Goal: Task Accomplishment & Management: Complete application form

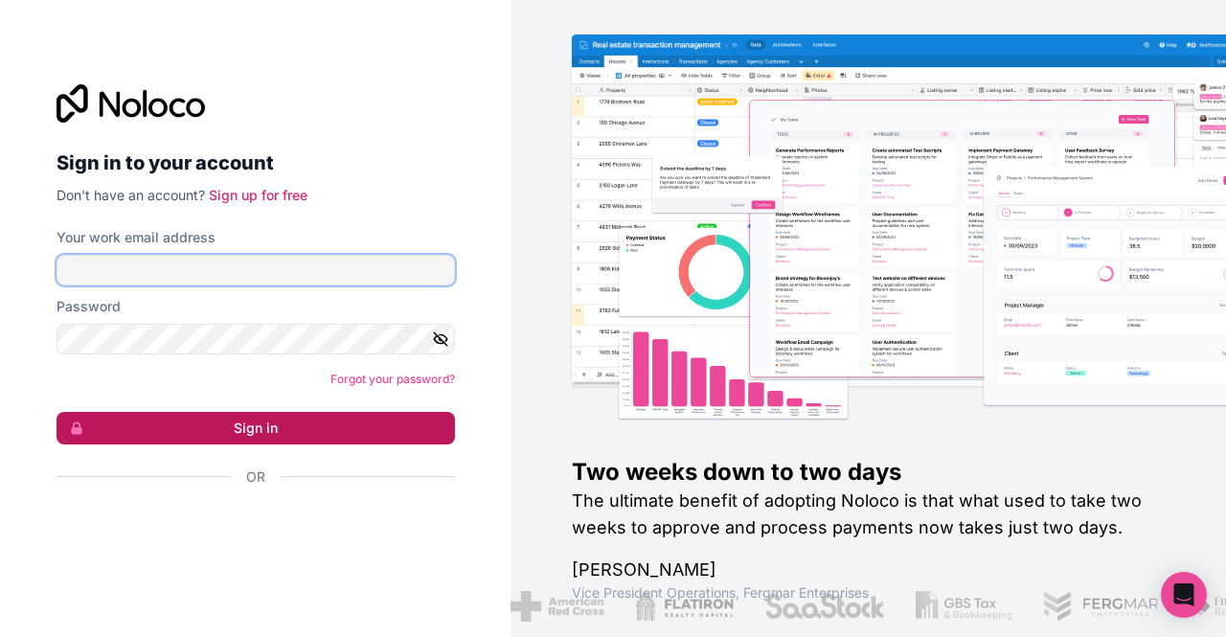
type input "[EMAIL_ADDRESS][DOMAIN_NAME]"
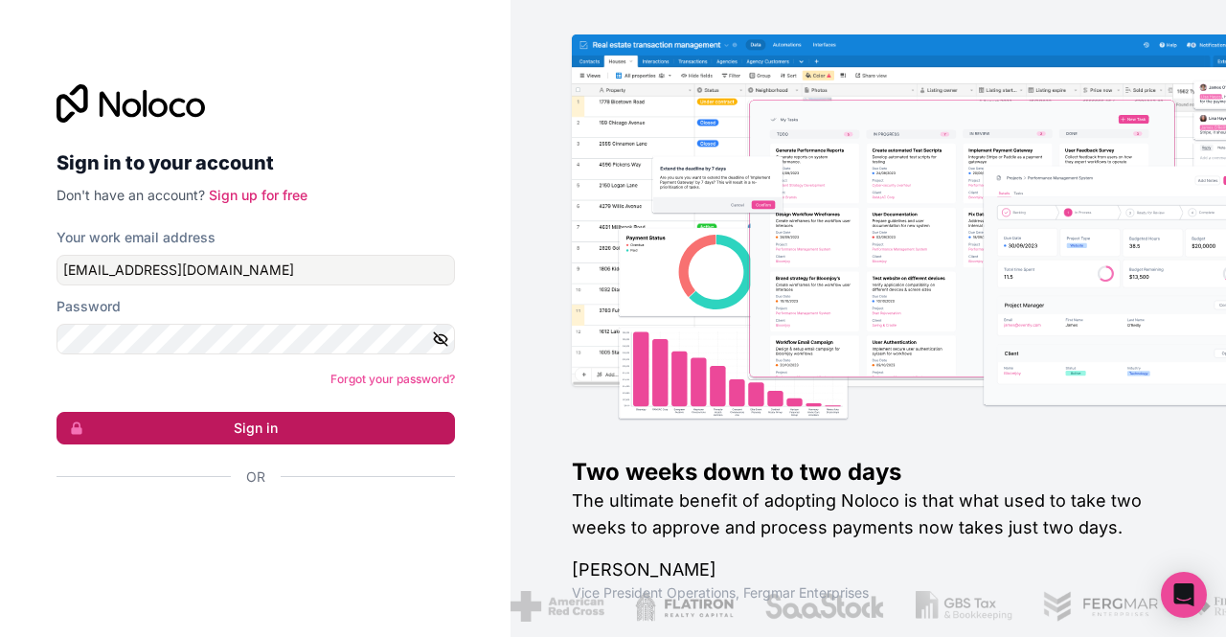
click at [342, 434] on button "Sign in" at bounding box center [255, 428] width 398 height 33
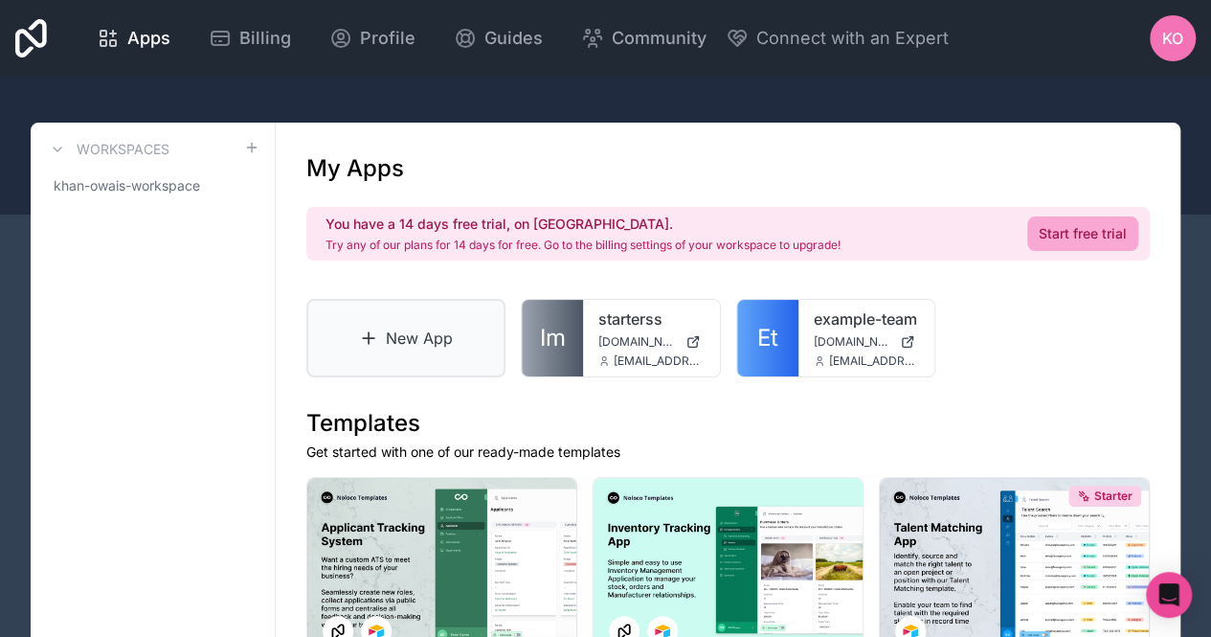
click at [475, 332] on link "New App" at bounding box center [405, 338] width 199 height 79
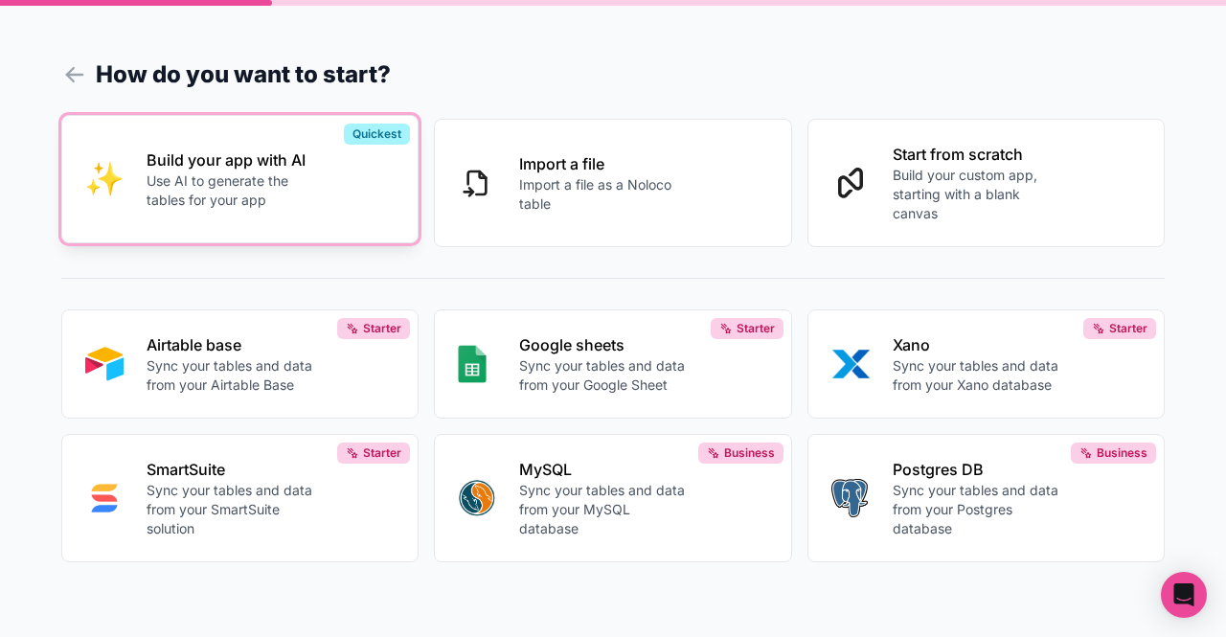
click at [264, 198] on p "Use AI to generate the tables for your app" at bounding box center [232, 190] width 171 height 38
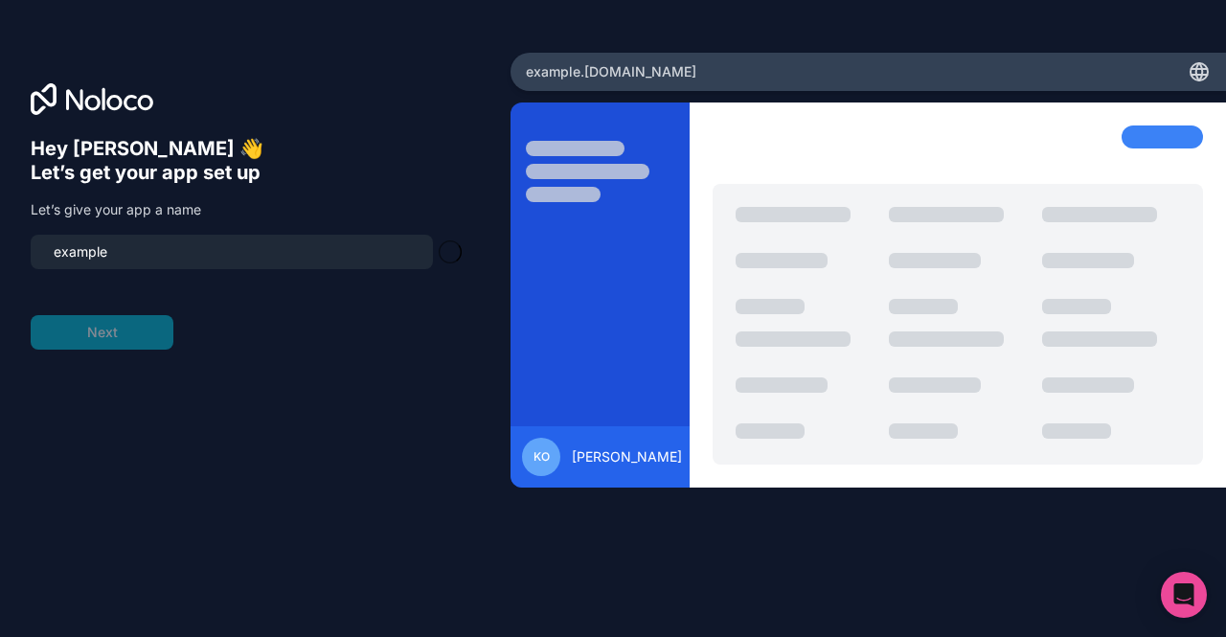
type input "example-portal"
click at [141, 346] on button "Next" at bounding box center [102, 332] width 143 height 34
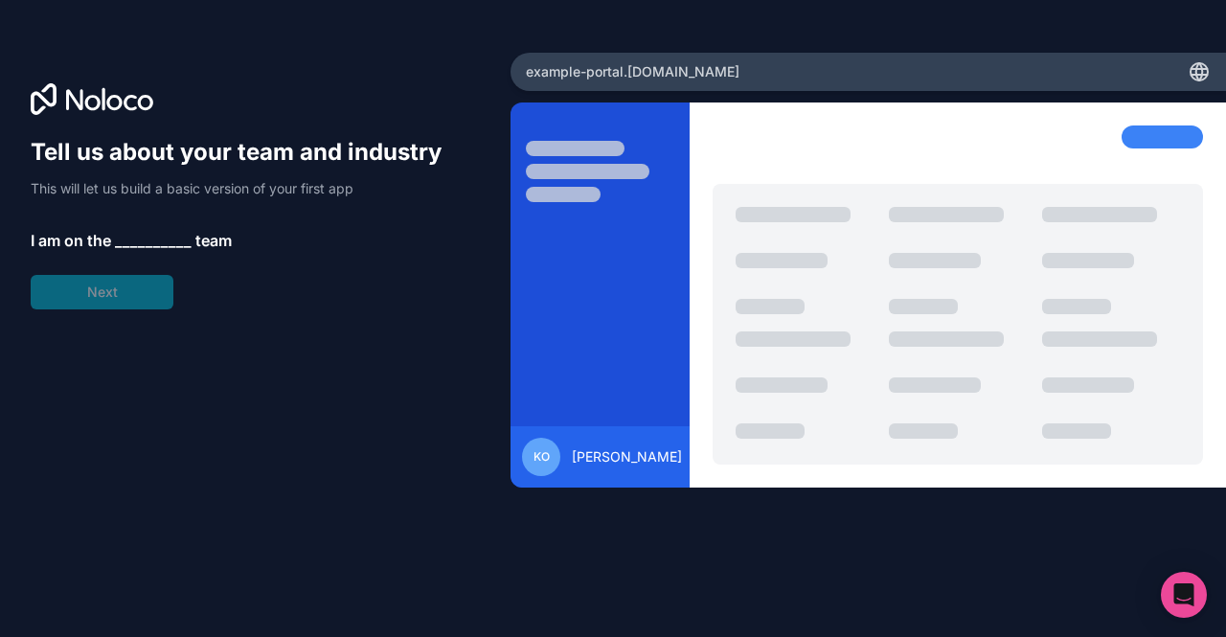
drag, startPoint x: 178, startPoint y: 227, endPoint x: 163, endPoint y: 239, distance: 19.7
click at [169, 234] on div "Tell us about your team and industry This will let us build a basic version of …" at bounding box center [245, 223] width 429 height 172
click at [163, 239] on span "__________" at bounding box center [153, 240] width 77 height 23
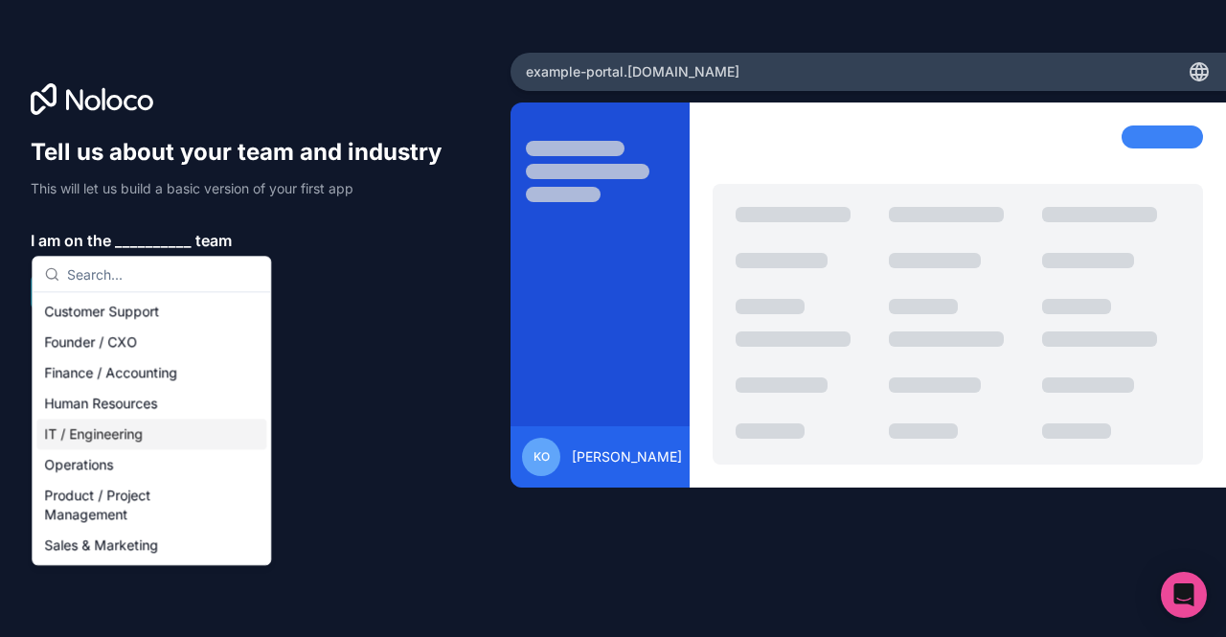
click at [98, 438] on div "IT / Engineering" at bounding box center [151, 433] width 230 height 31
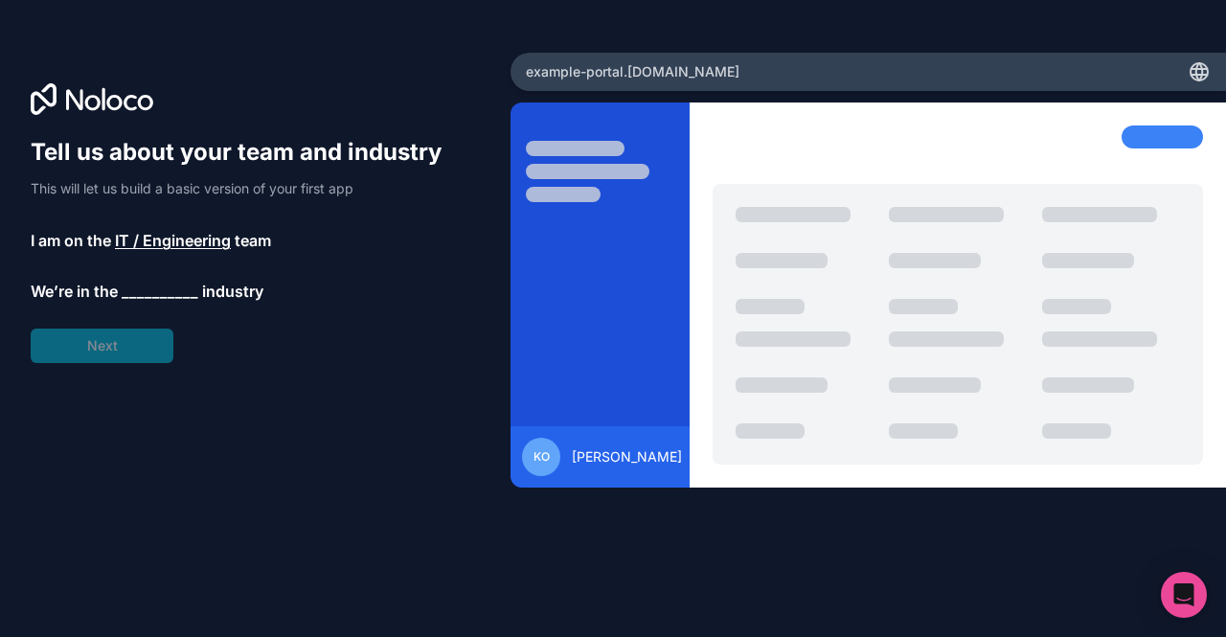
click at [113, 327] on div "Tell us about your team and industry This will let us build a basic version of …" at bounding box center [245, 250] width 429 height 226
click at [151, 292] on span "__________" at bounding box center [160, 293] width 77 height 23
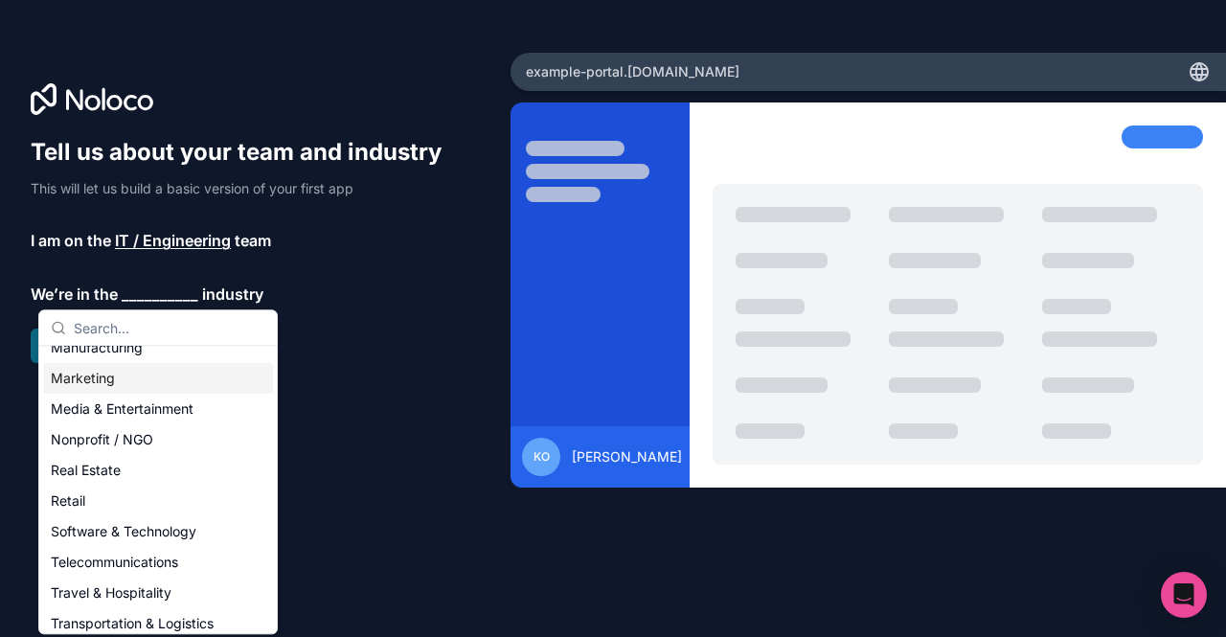
scroll to position [319, 0]
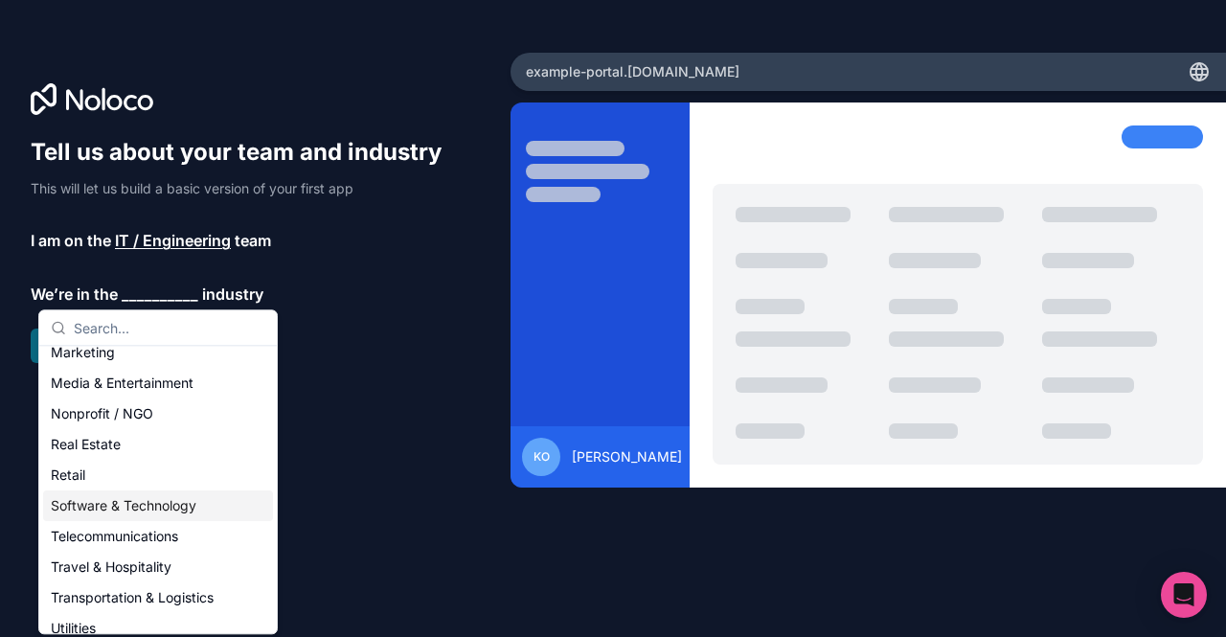
click at [105, 490] on div "Software & Technology" at bounding box center [158, 505] width 230 height 31
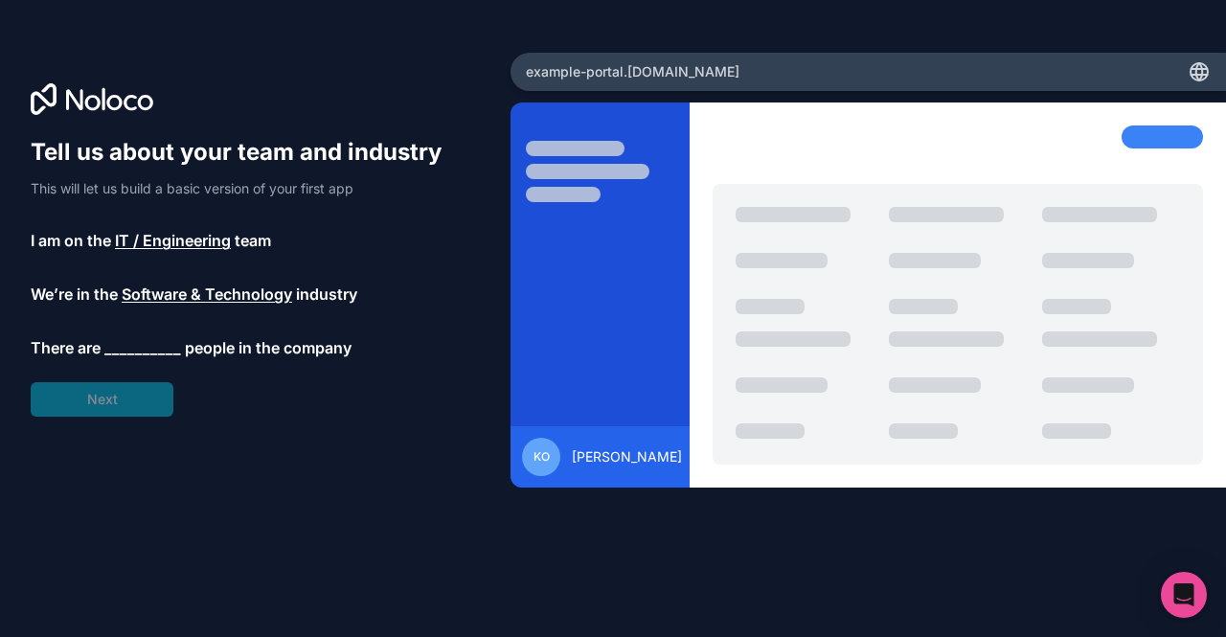
click at [165, 288] on span "Software & Technology" at bounding box center [207, 293] width 170 height 23
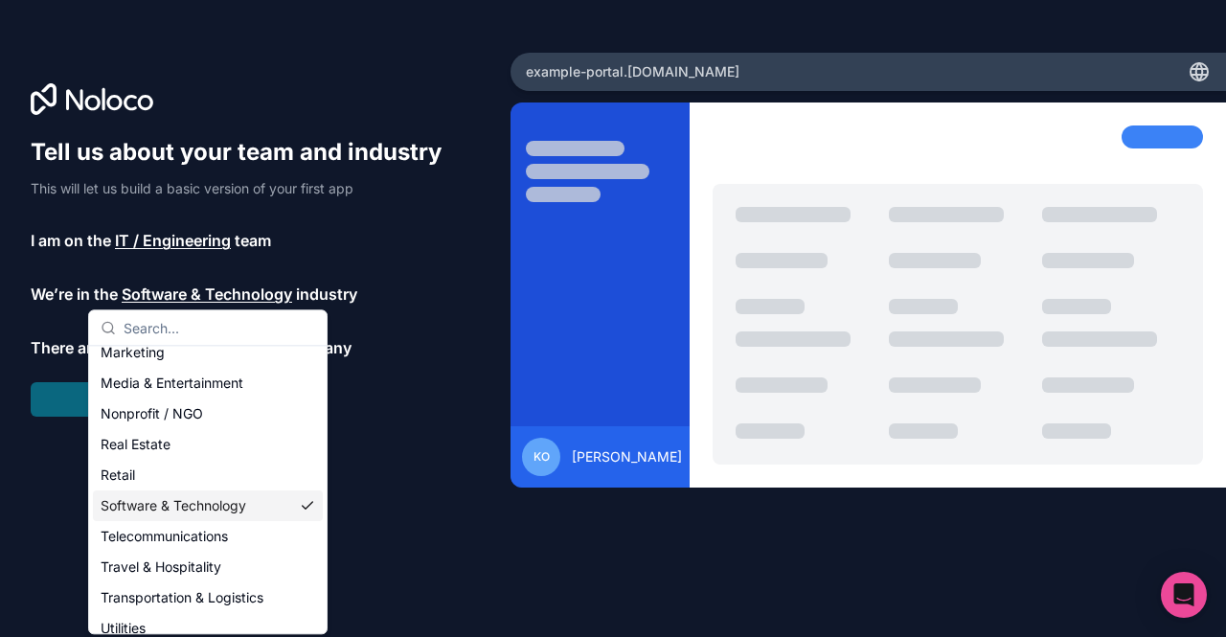
click at [143, 490] on div "Software & Technology" at bounding box center [208, 505] width 230 height 31
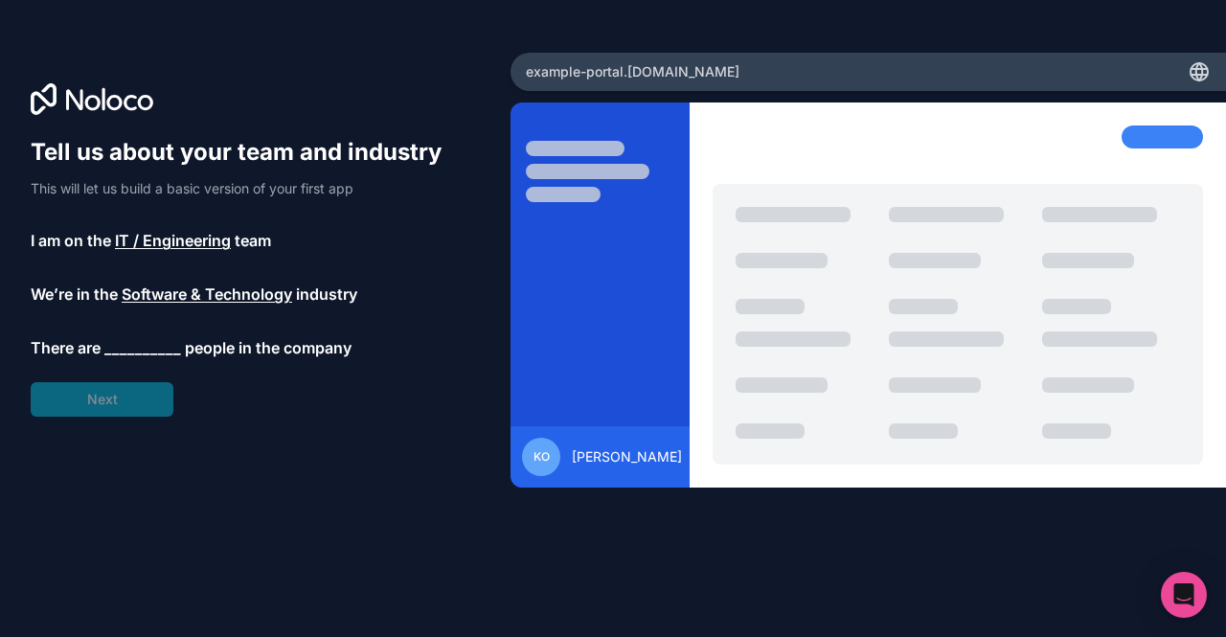
click at [192, 291] on span "Software & Technology" at bounding box center [207, 293] width 170 height 23
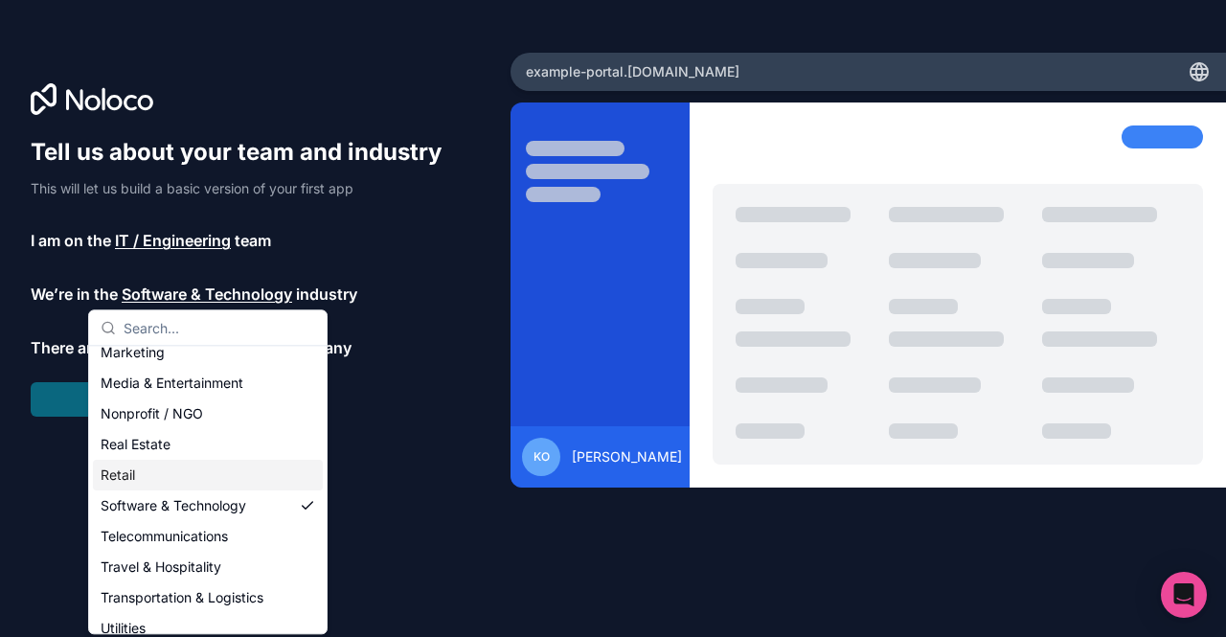
click at [164, 465] on div "Retail" at bounding box center [208, 475] width 230 height 31
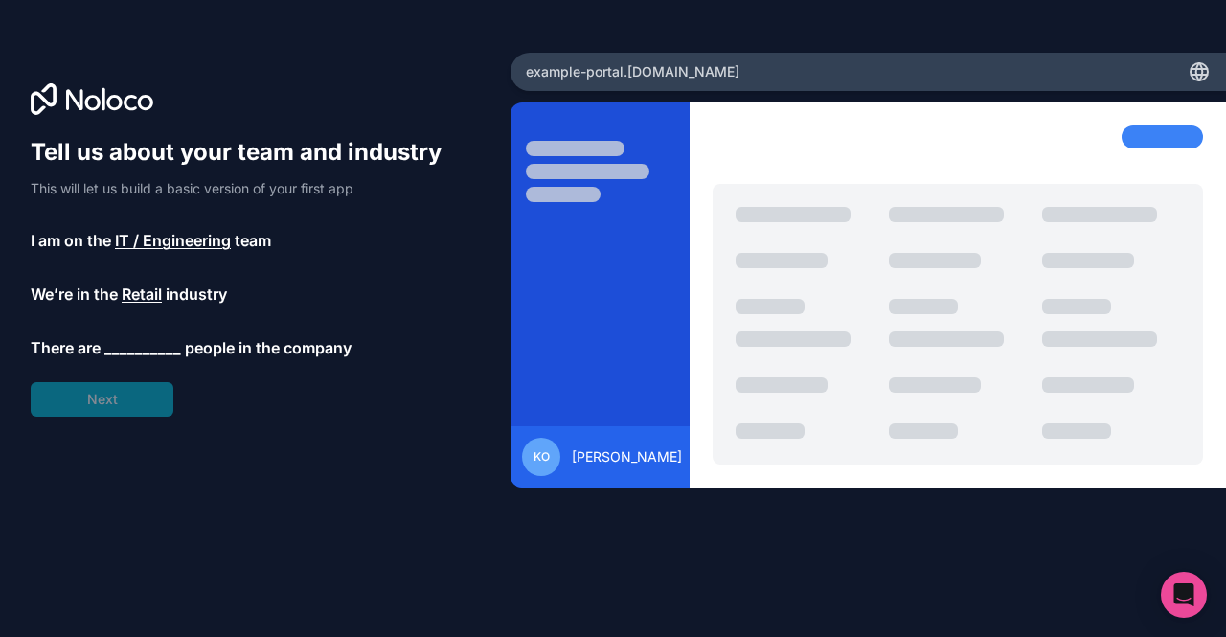
click at [155, 340] on span "__________" at bounding box center [142, 347] width 77 height 23
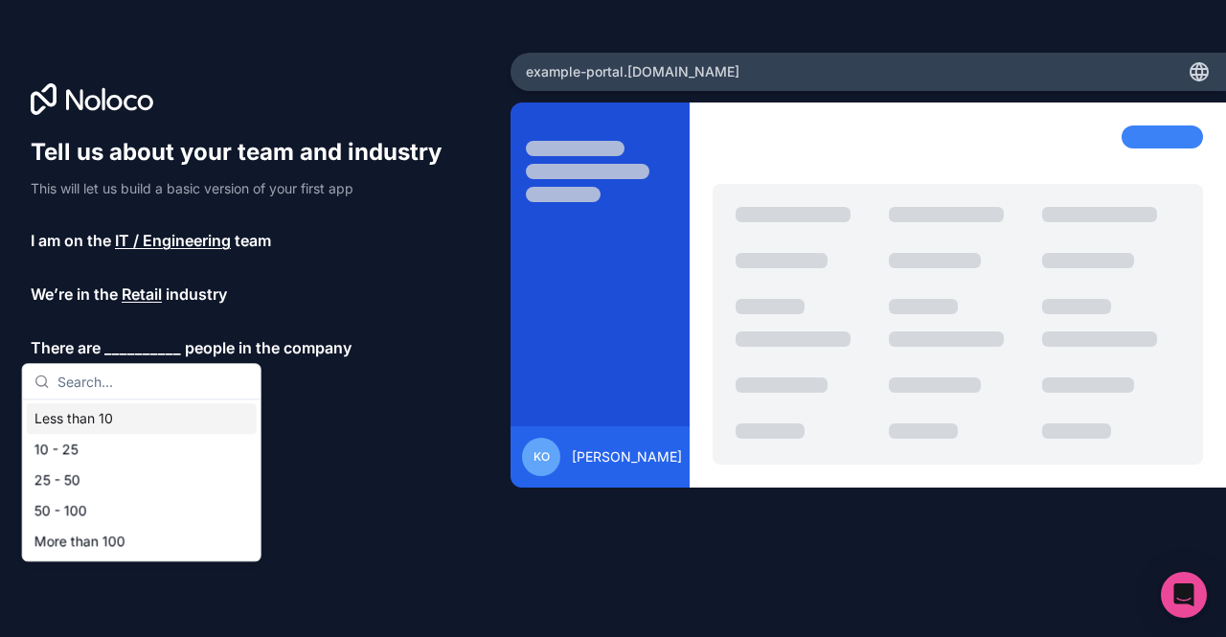
click at [128, 418] on div "Less than 10" at bounding box center [142, 418] width 230 height 31
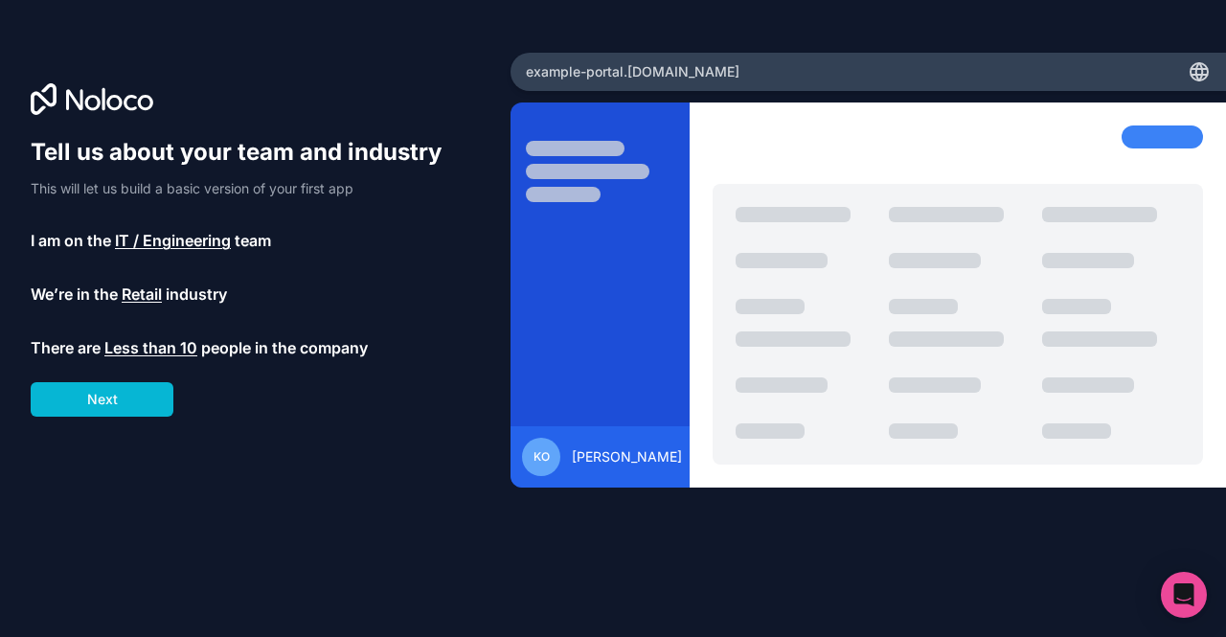
click at [130, 379] on div "Tell us about your team and industry This will let us build a basic version of …" at bounding box center [245, 277] width 429 height 280
click at [130, 403] on button "Next" at bounding box center [102, 399] width 143 height 34
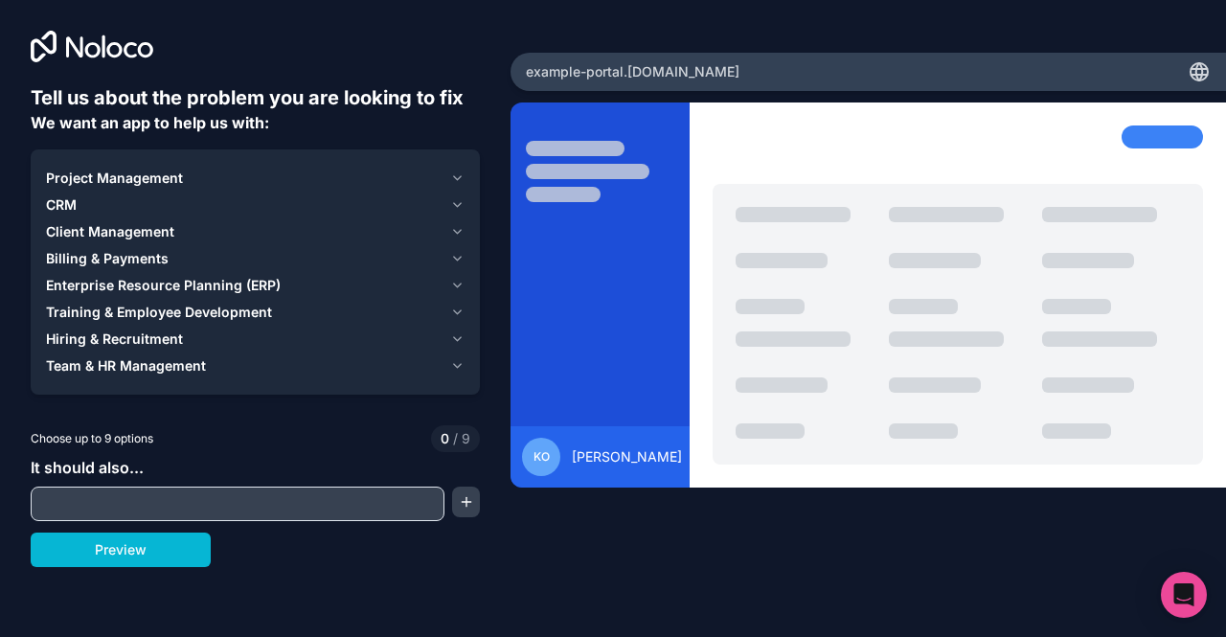
click at [160, 503] on input "text" at bounding box center [237, 503] width 404 height 27
click at [195, 504] on input "text" at bounding box center [237, 503] width 404 height 27
paste input ""Manage products, schools, and classes; assign uniforms; handle orders and paym…"
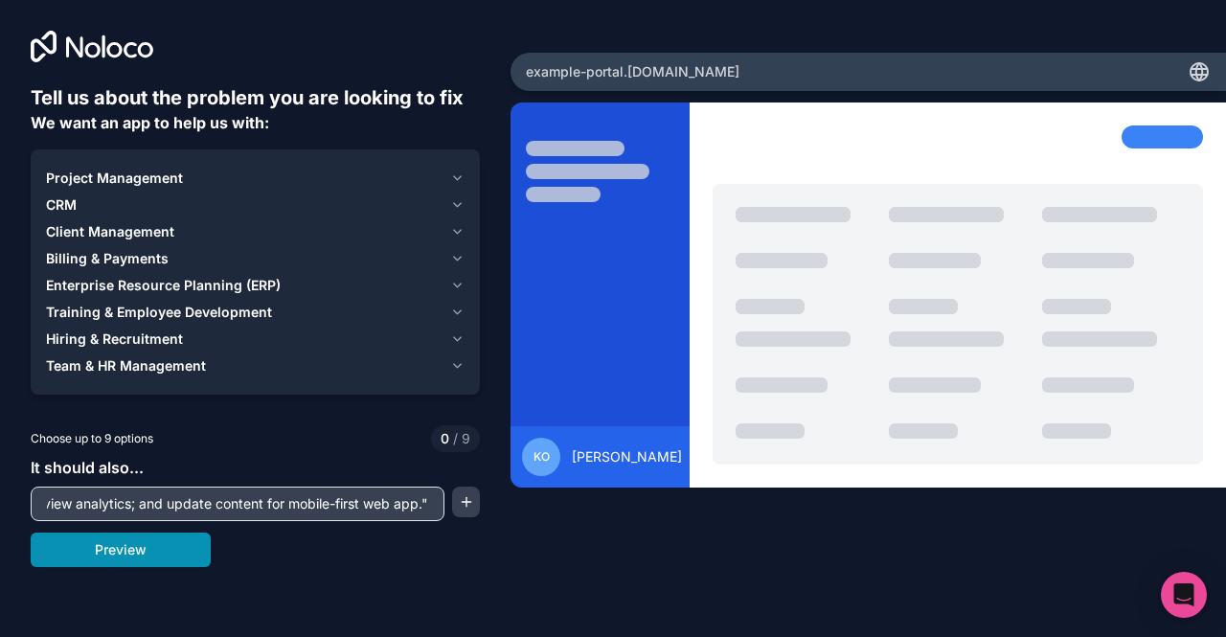
type input ""Manage products, schools, and classes; assign uniforms; handle orders and paym…"
click at [169, 549] on button "Preview" at bounding box center [121, 549] width 180 height 34
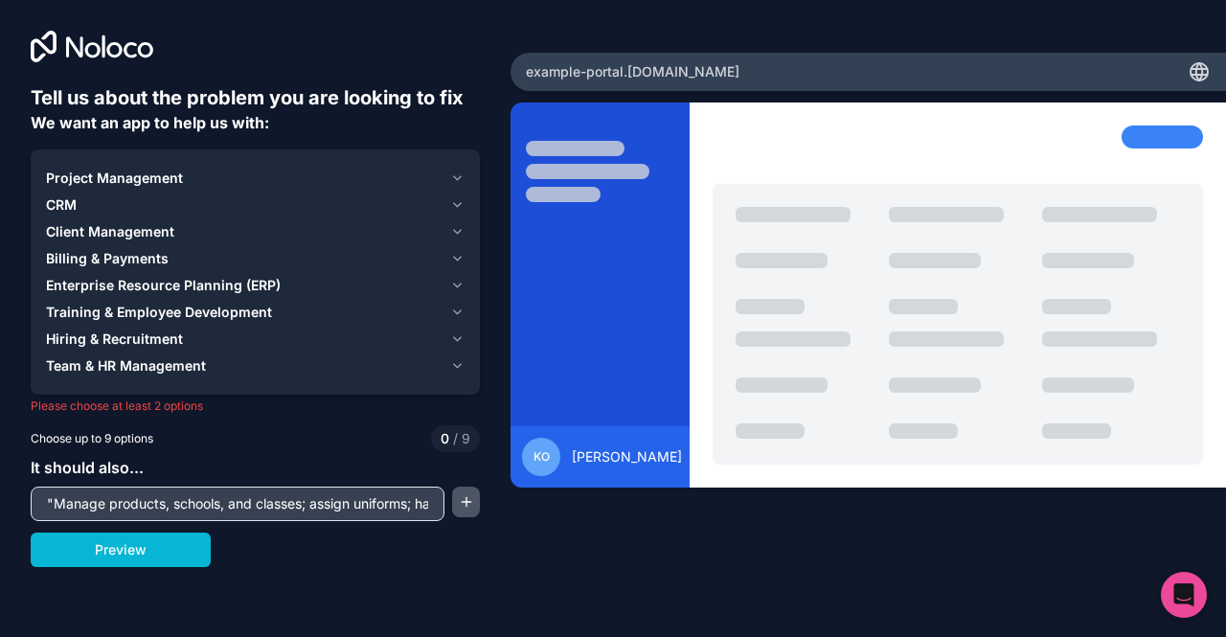
click at [462, 503] on button "button" at bounding box center [466, 501] width 28 height 31
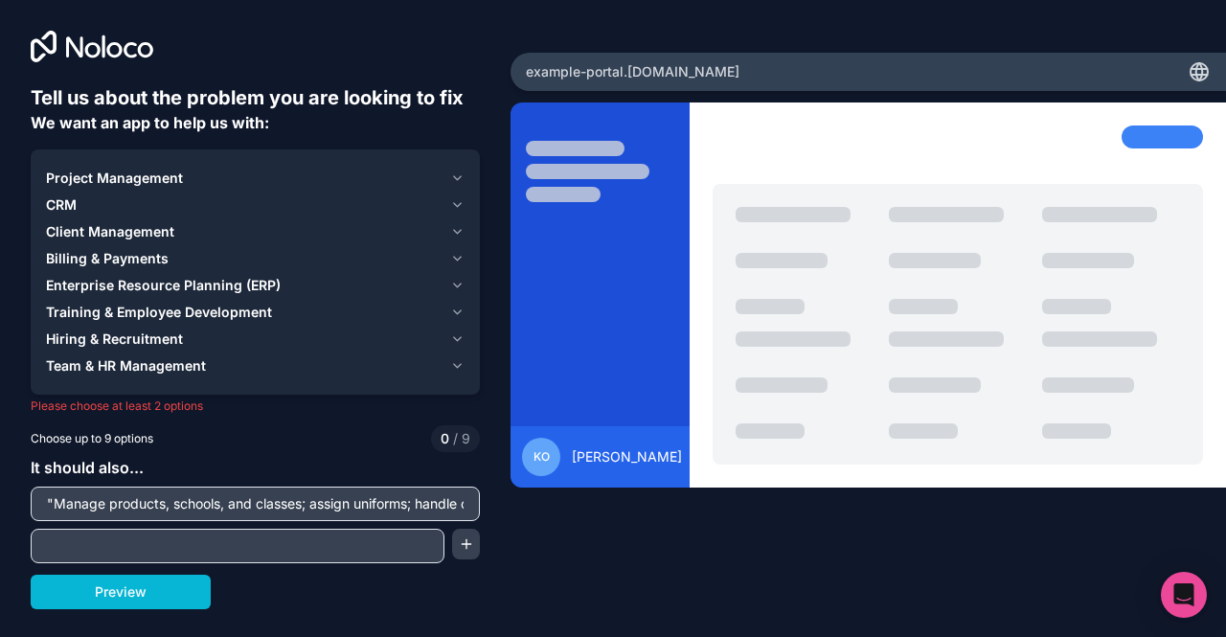
click at [325, 502] on input ""Manage products, schools, and classes; assign uniforms; handle orders and paym…" at bounding box center [255, 503] width 440 height 27
click at [461, 182] on icon "button" at bounding box center [457, 177] width 14 height 15
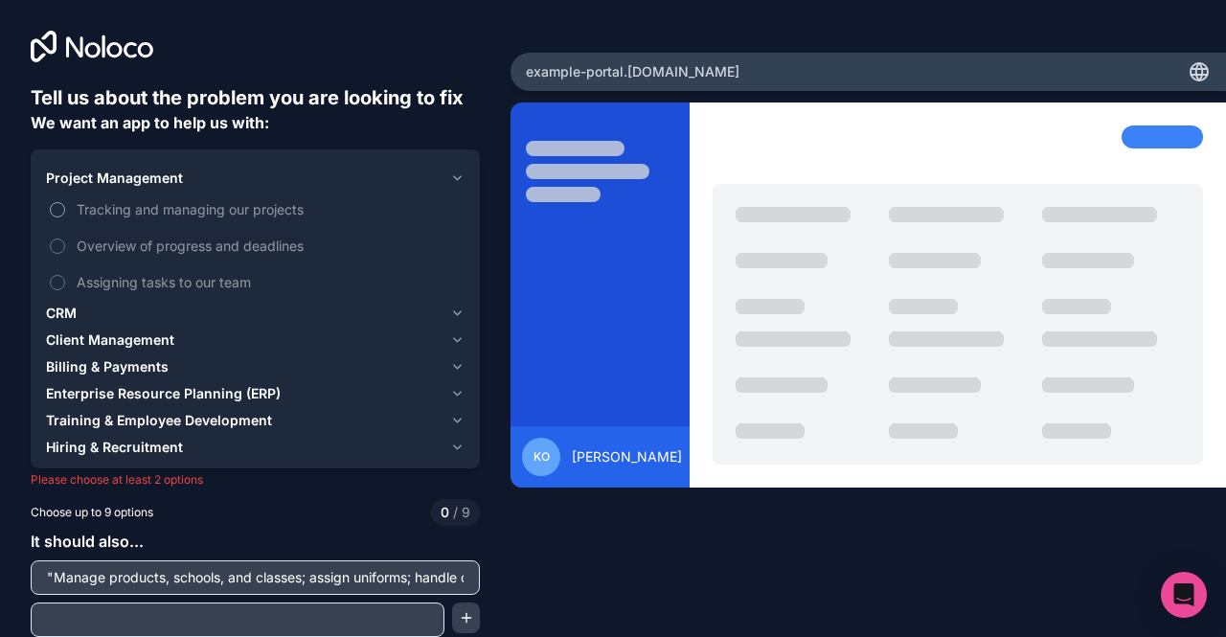
click at [193, 210] on span "Tracking and managing our projects" at bounding box center [269, 209] width 384 height 20
click at [65, 210] on button "Tracking and managing our projects" at bounding box center [57, 209] width 15 height 15
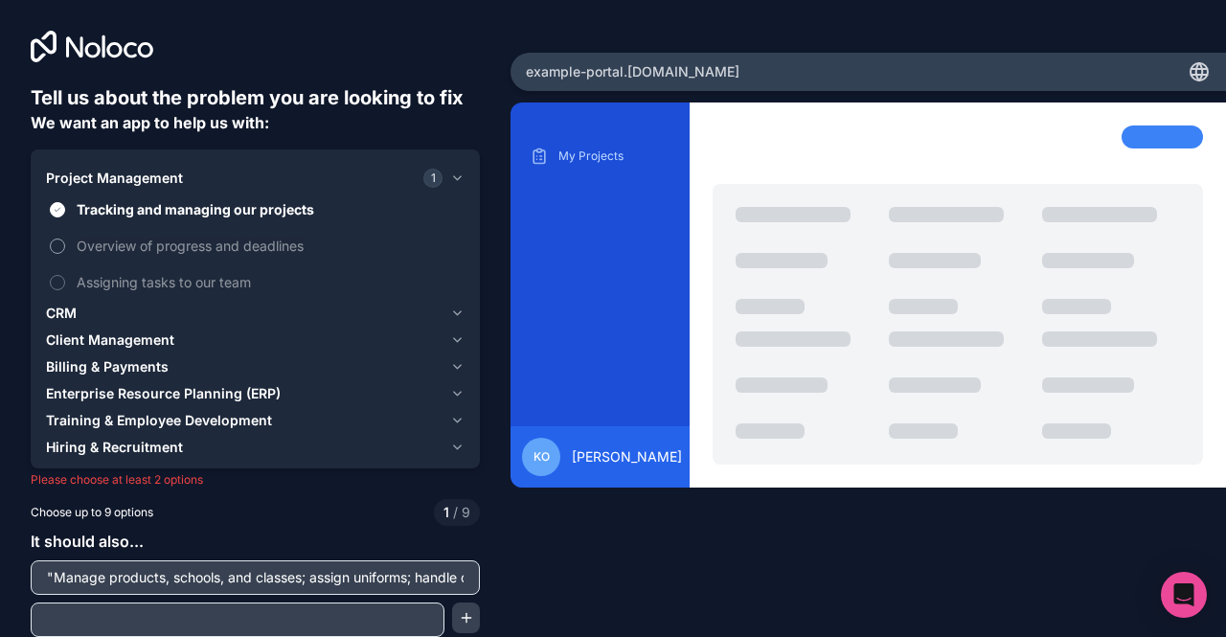
click at [193, 248] on span "Overview of progress and deadlines" at bounding box center [269, 246] width 384 height 20
click at [65, 248] on button "Overview of progress and deadlines" at bounding box center [57, 245] width 15 height 15
click at [151, 371] on span "Billing & Payments" at bounding box center [107, 366] width 123 height 19
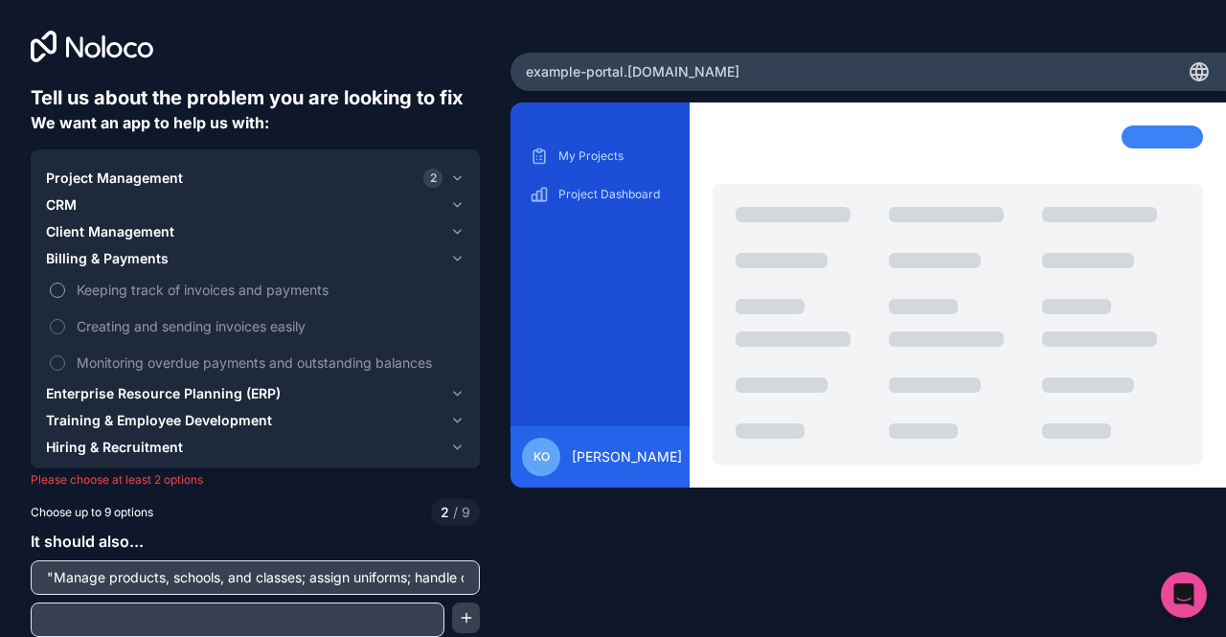
click at [161, 288] on span "Keeping track of invoices and payments" at bounding box center [269, 290] width 384 height 20
click at [65, 288] on button "Keeping track of invoices and payments" at bounding box center [57, 289] width 15 height 15
click at [179, 232] on div "Client Management" at bounding box center [244, 231] width 396 height 19
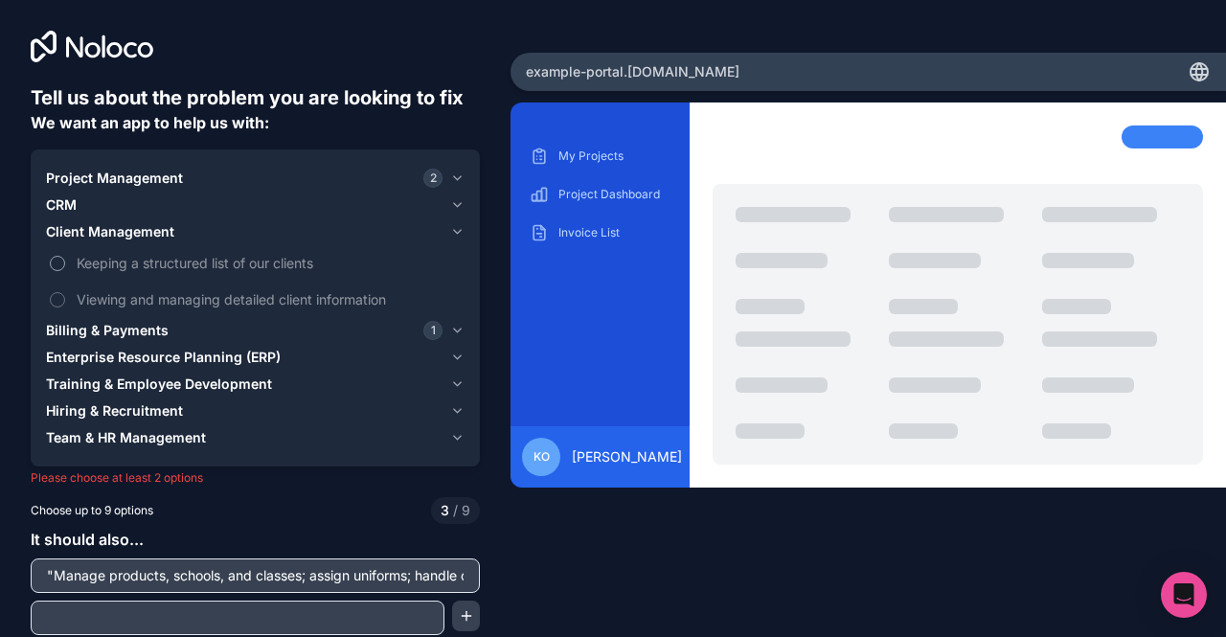
click at [196, 255] on span "Keeping a structured list of our clients" at bounding box center [269, 263] width 384 height 20
click at [65, 256] on button "Keeping a structured list of our clients" at bounding box center [57, 263] width 15 height 15
click at [207, 307] on span "Viewing and managing detailed client information" at bounding box center [269, 299] width 384 height 20
click at [65, 307] on button "Viewing and managing detailed client information" at bounding box center [57, 299] width 15 height 15
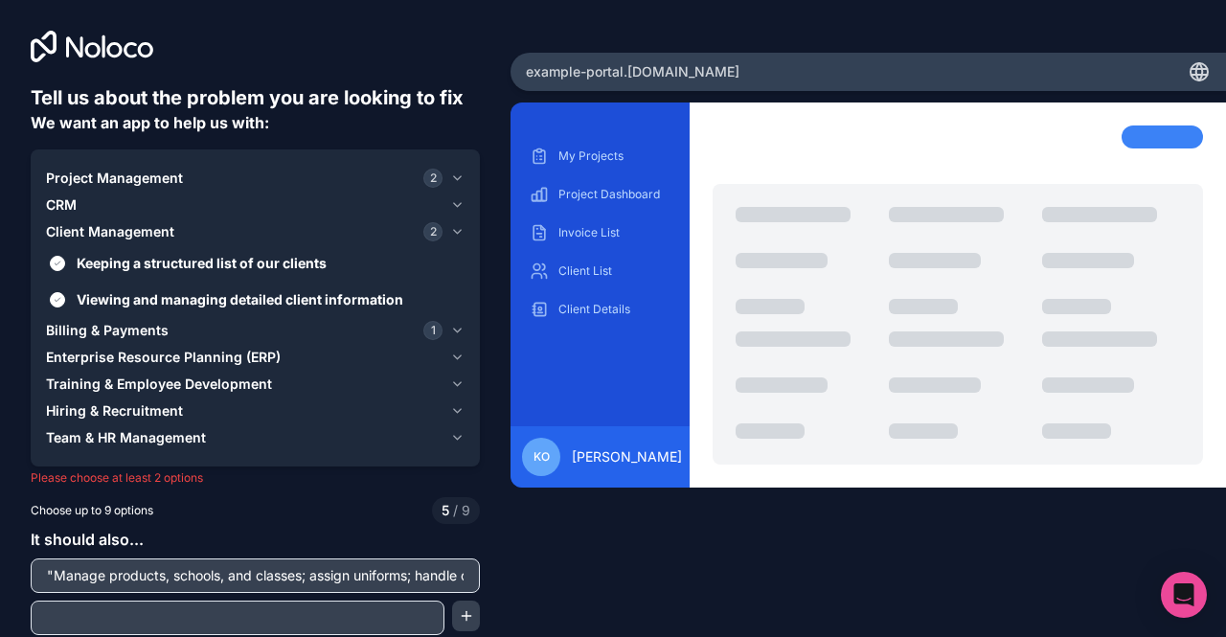
click at [161, 383] on span "Training & Employee Development" at bounding box center [159, 383] width 226 height 19
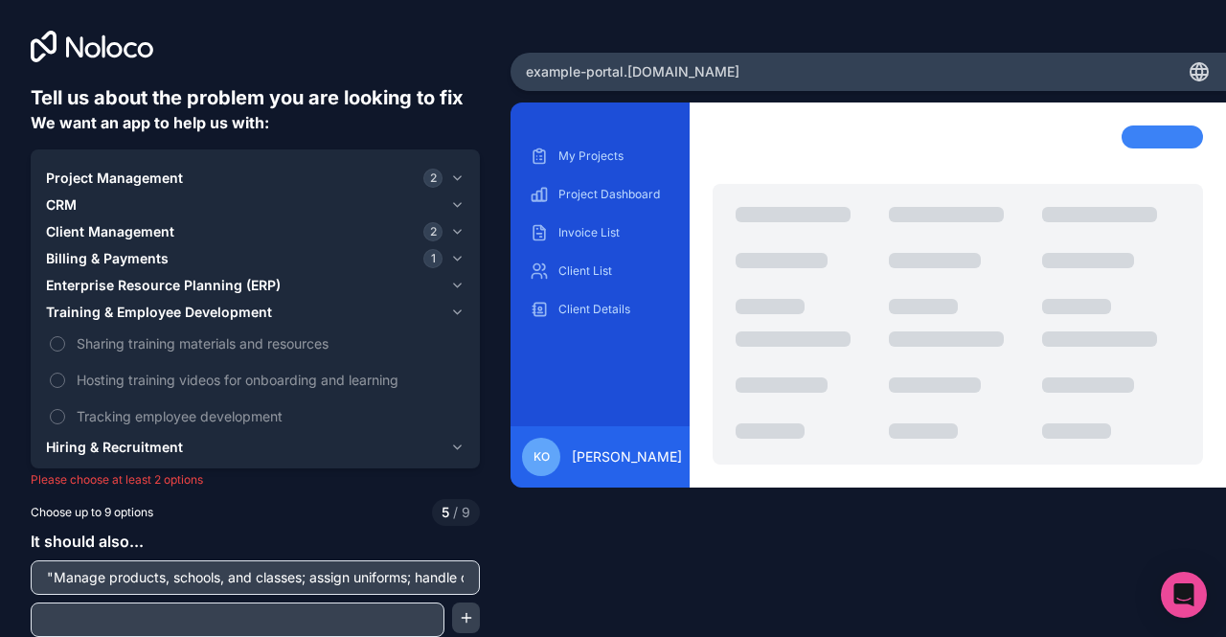
scroll to position [45, 0]
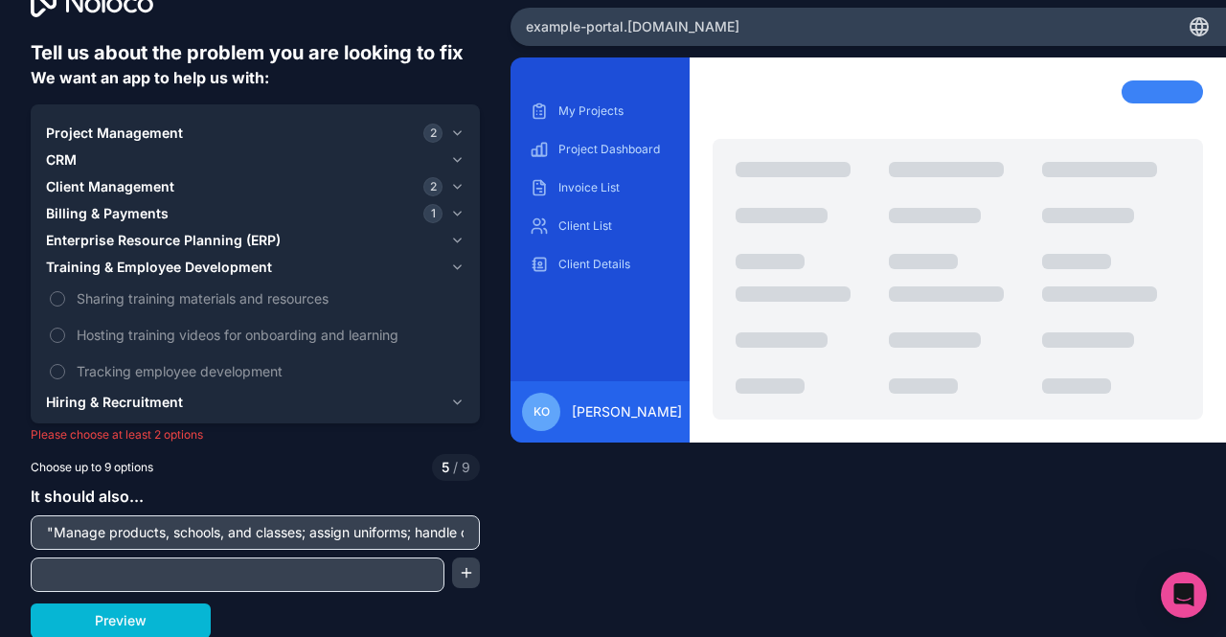
click at [183, 235] on span "Enterprise Resource Planning (ERP)" at bounding box center [163, 240] width 235 height 19
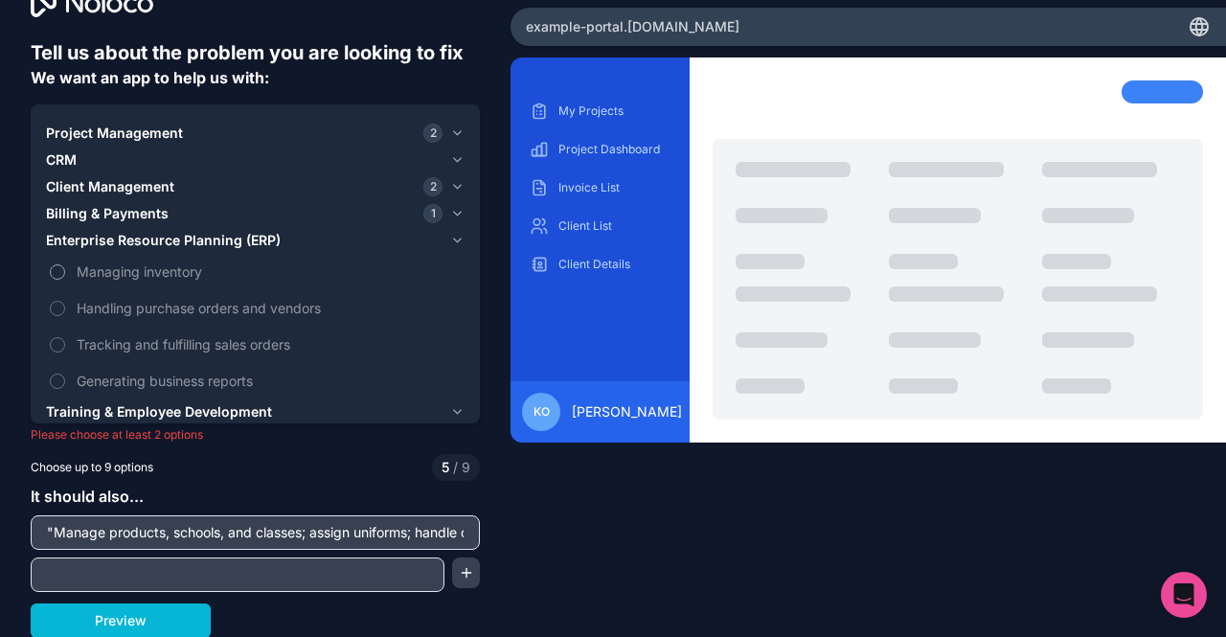
click at [124, 266] on span "Managing inventory" at bounding box center [269, 271] width 384 height 20
click at [65, 266] on button "Managing inventory" at bounding box center [57, 271] width 15 height 15
click at [198, 308] on span "Handling purchase orders and vendors" at bounding box center [269, 308] width 384 height 20
click at [65, 308] on button "Handling purchase orders and vendors" at bounding box center [57, 308] width 15 height 15
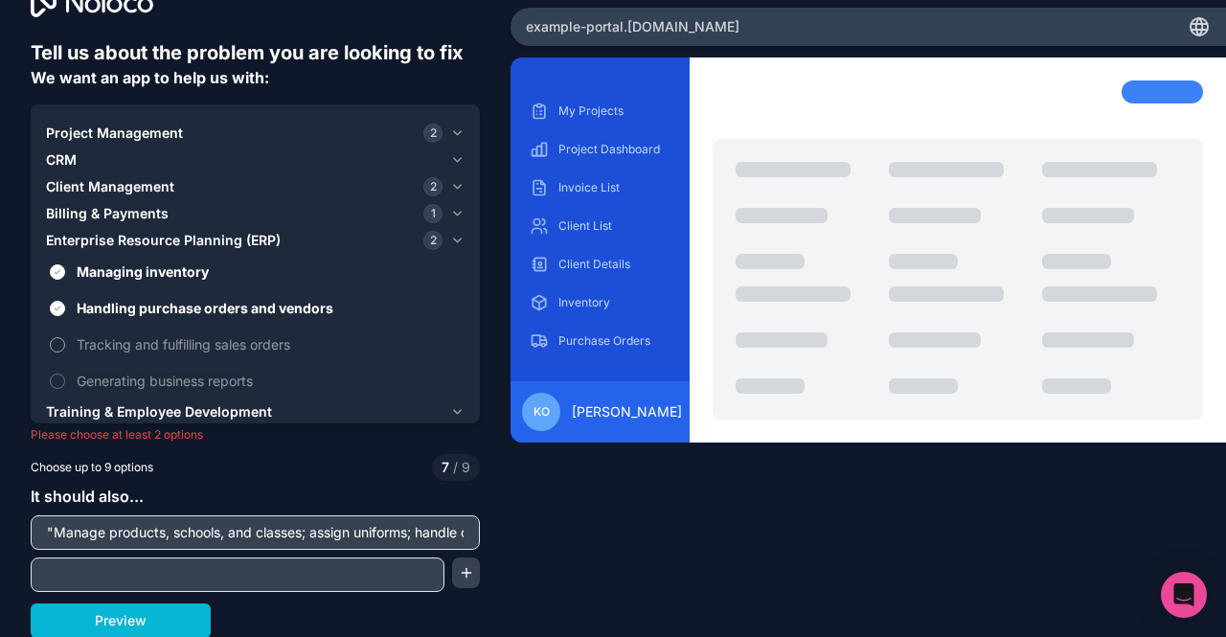
click at [227, 341] on span "Tracking and fulfilling sales orders" at bounding box center [269, 344] width 384 height 20
click at [65, 341] on button "Tracking and fulfilling sales orders" at bounding box center [57, 344] width 15 height 15
click at [184, 372] on span "Generating business reports" at bounding box center [269, 381] width 384 height 20
click at [65, 373] on button "Generating business reports" at bounding box center [57, 380] width 15 height 15
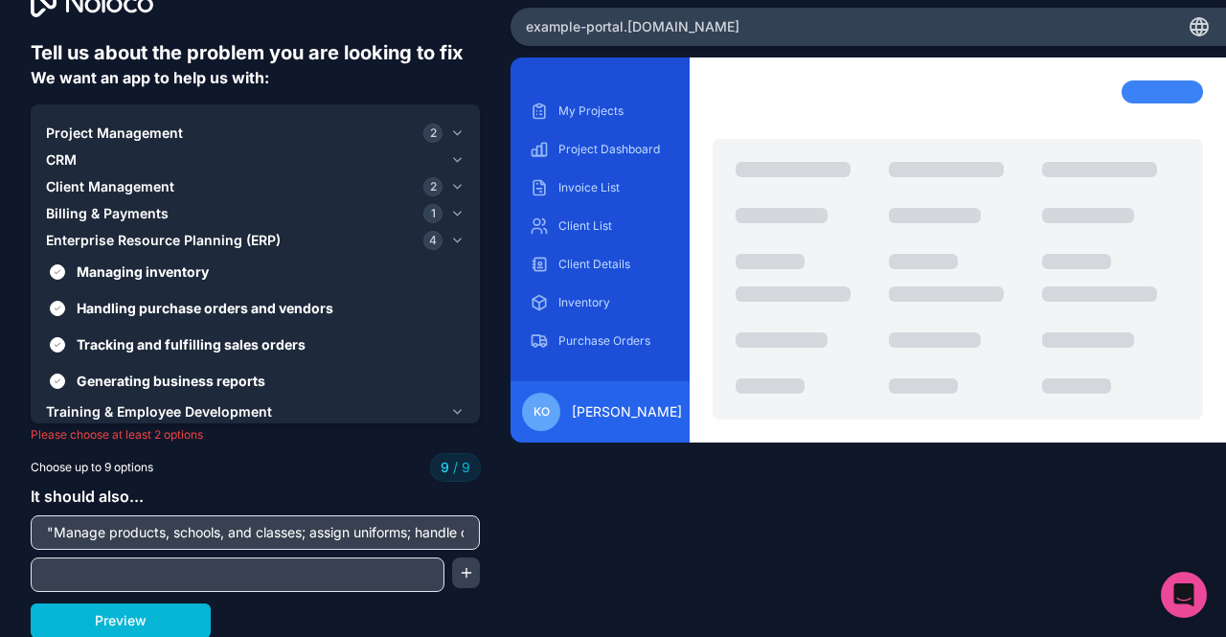
click at [156, 618] on button "Preview" at bounding box center [121, 620] width 180 height 34
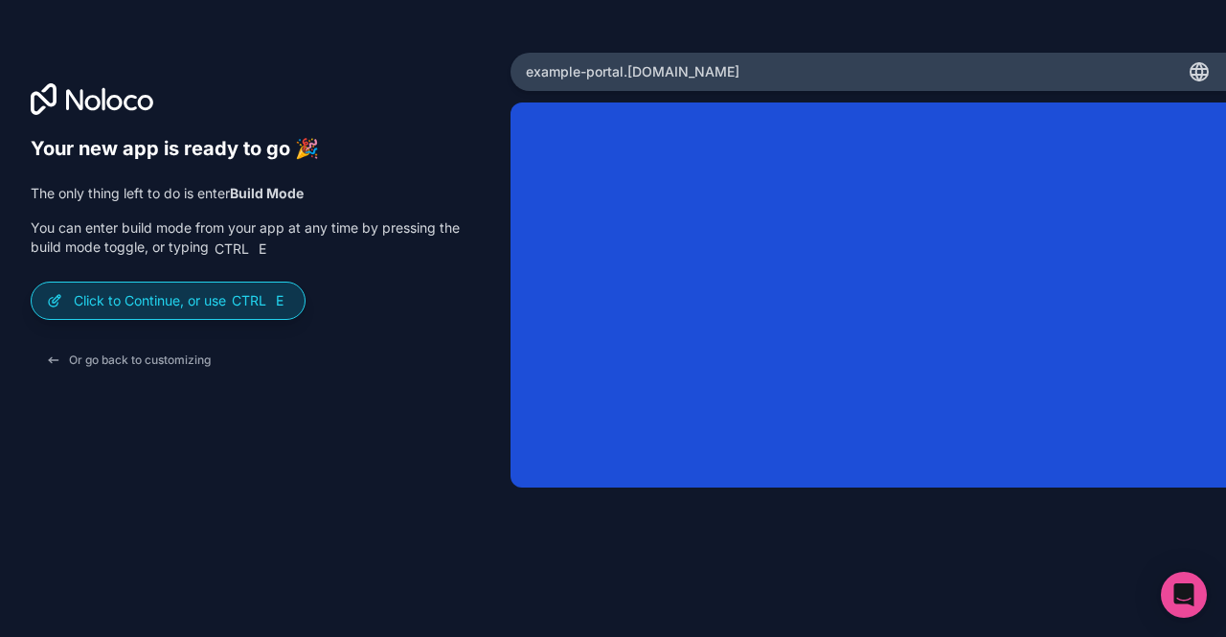
click at [204, 300] on p "Click to Continue, or use Ctrl E" at bounding box center [181, 300] width 215 height 19
